Goal: Transaction & Acquisition: Book appointment/travel/reservation

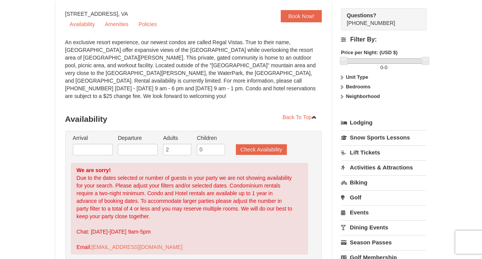
scroll to position [77, 0]
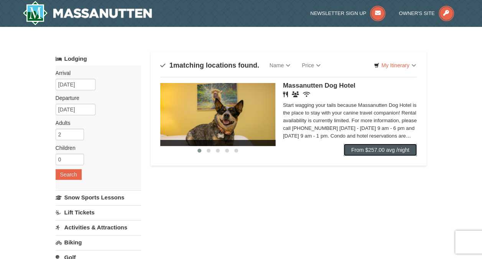
click at [374, 147] on link "From $257.00 avg /night" at bounding box center [381, 149] width 74 height 12
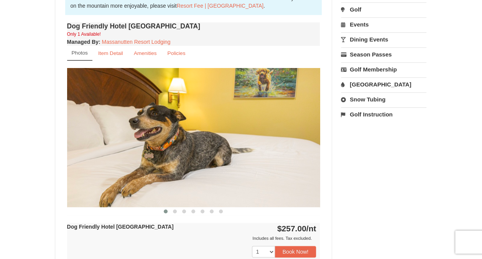
scroll to position [307, 0]
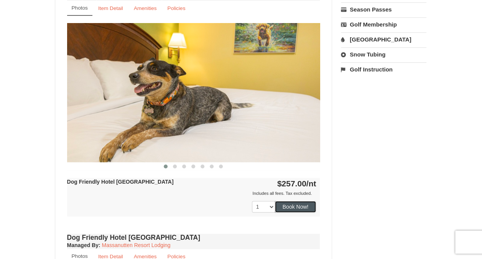
click at [297, 204] on button "Book Now!" at bounding box center [295, 207] width 41 height 12
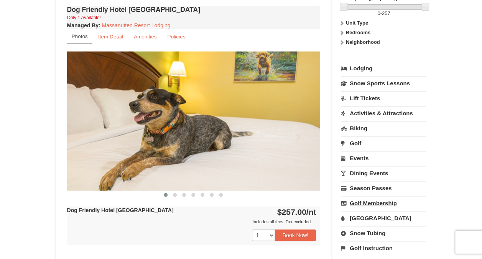
scroll to position [267, 0]
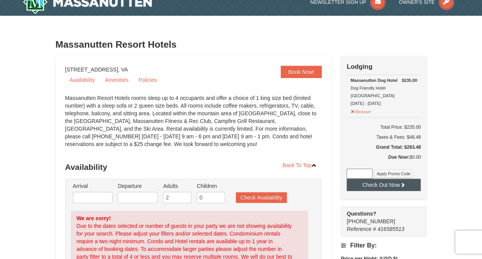
scroll to position [38, 0]
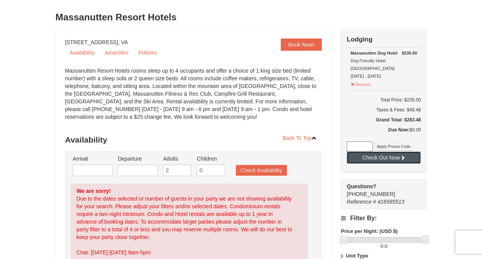
click at [380, 151] on button "Check Out Now" at bounding box center [384, 157] width 74 height 12
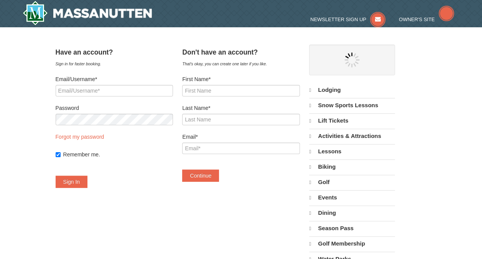
select select "10"
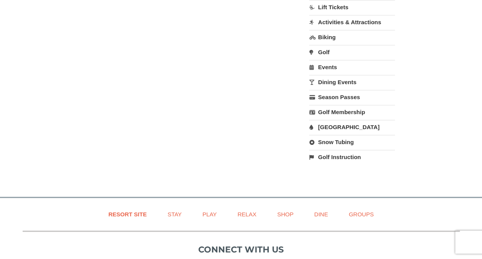
scroll to position [153, 0]
